Goal: Information Seeking & Learning: Find specific fact

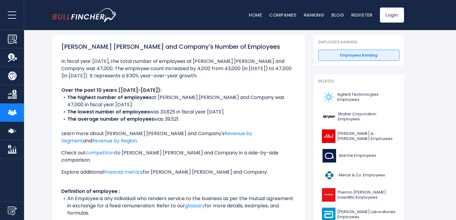
scroll to position [101, 0]
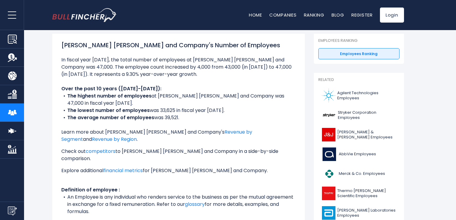
click at [269, 20] on nav "Home Companies Ranking Blog Register Login" at bounding box center [326, 15] width 155 height 15
